Goal: Task Accomplishment & Management: Manage account settings

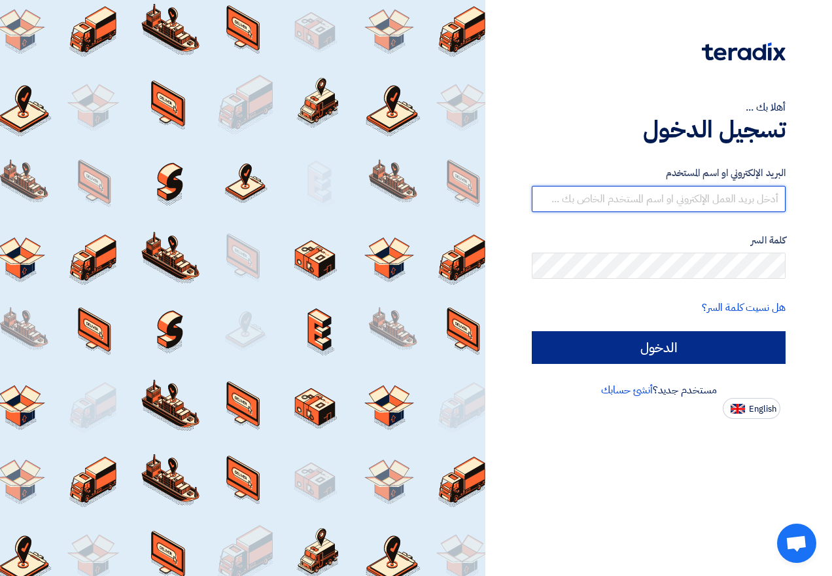
type input "[EMAIL_ADDRESS][DOMAIN_NAME]"
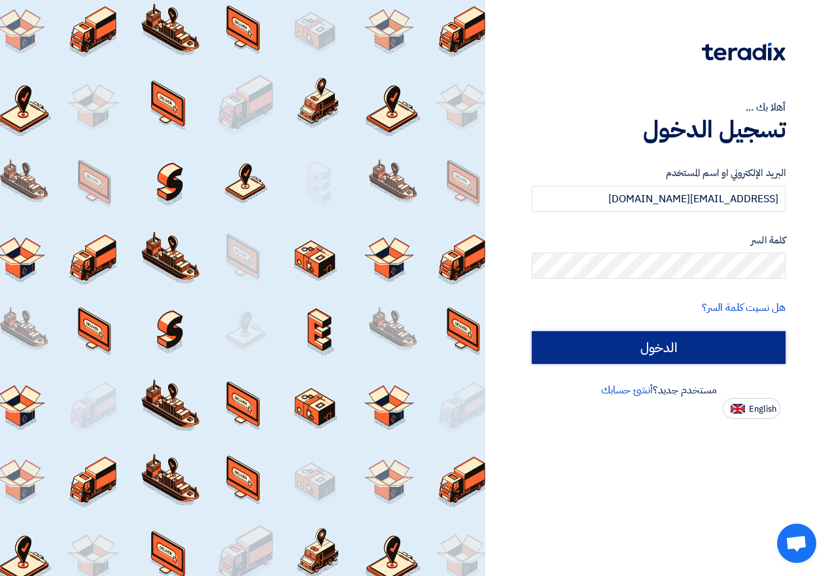
click at [697, 349] on input "الدخول" at bounding box center [659, 347] width 254 height 33
type input "Sign in"
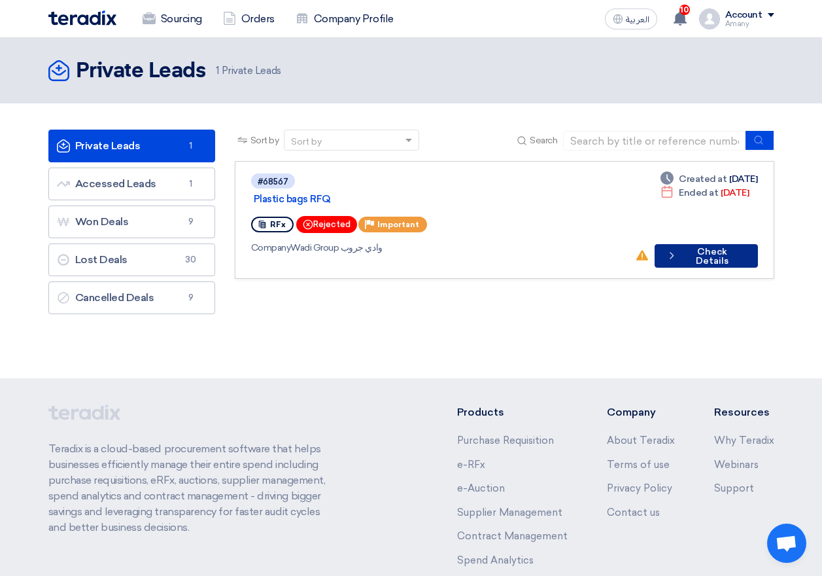
click at [705, 244] on button "Check details Check Details" at bounding box center [706, 256] width 103 height 24
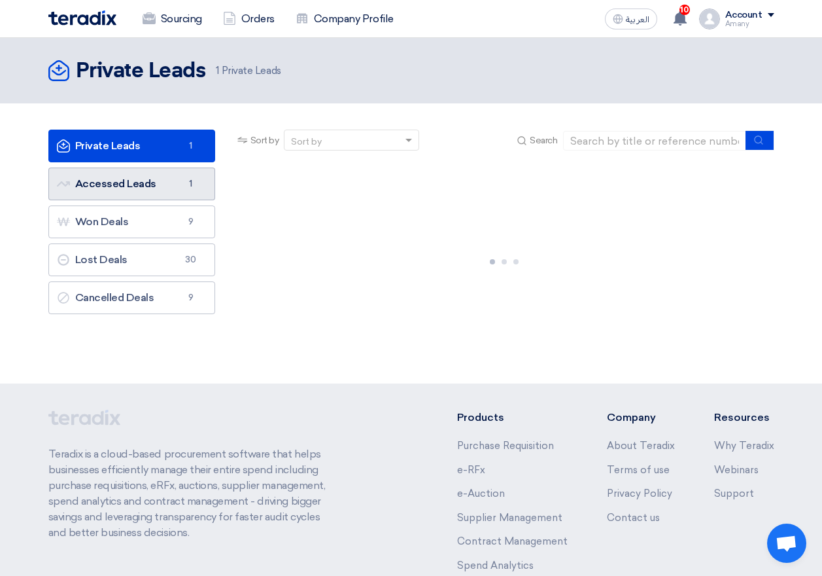
click at [163, 181] on link "Accessed Leads Accessed Leads 1" at bounding box center [131, 183] width 167 height 33
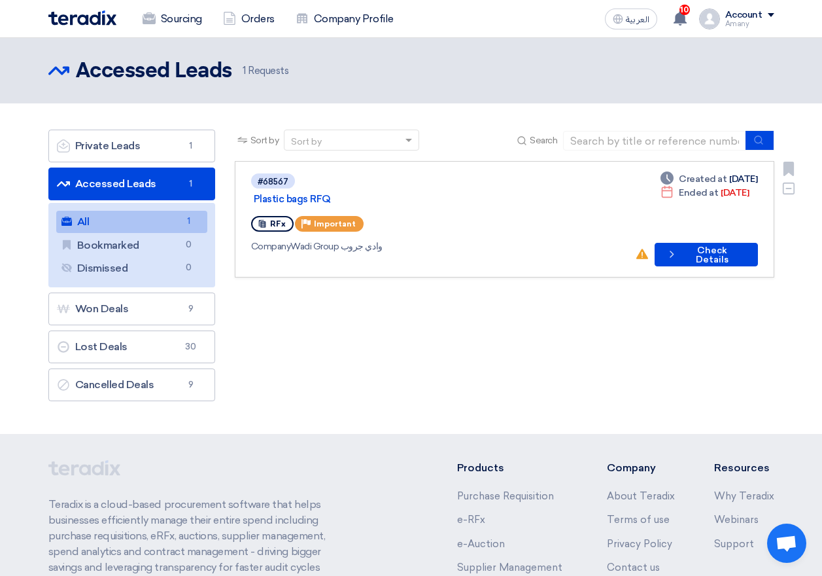
click at [728, 251] on link "#68567 Plastic bags RFQ RFx Priority Important Company Wadi Group وادي جروب Dea…" at bounding box center [505, 219] width 540 height 116
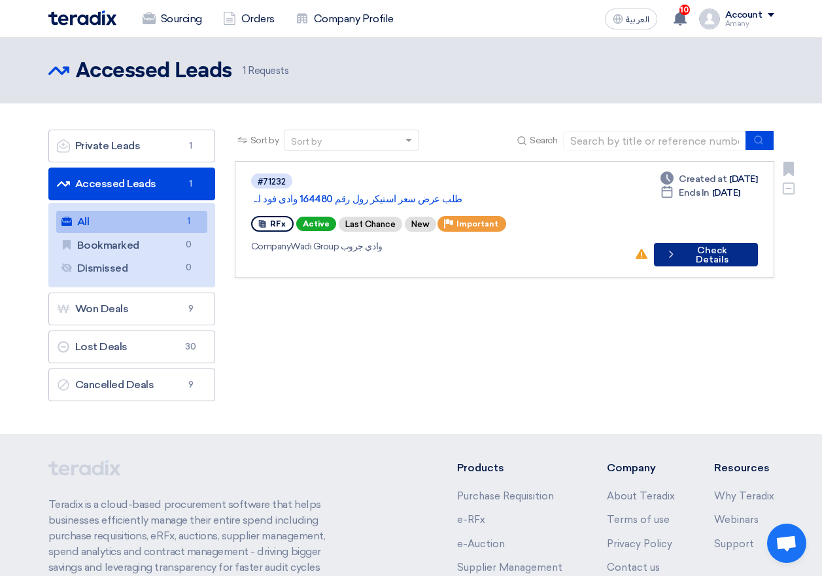
click at [730, 243] on button "Check details Check Details" at bounding box center [706, 255] width 104 height 24
